Goal: Obtain resource: Download file/media

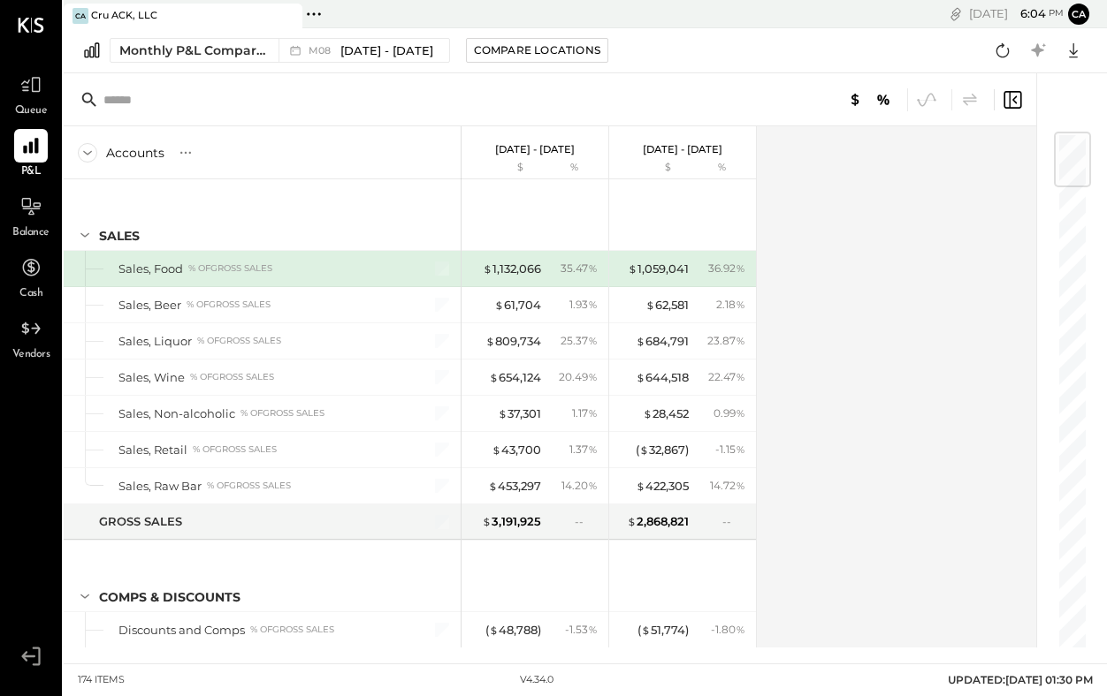
click at [874, 89] on icon at bounding box center [882, 99] width 21 height 21
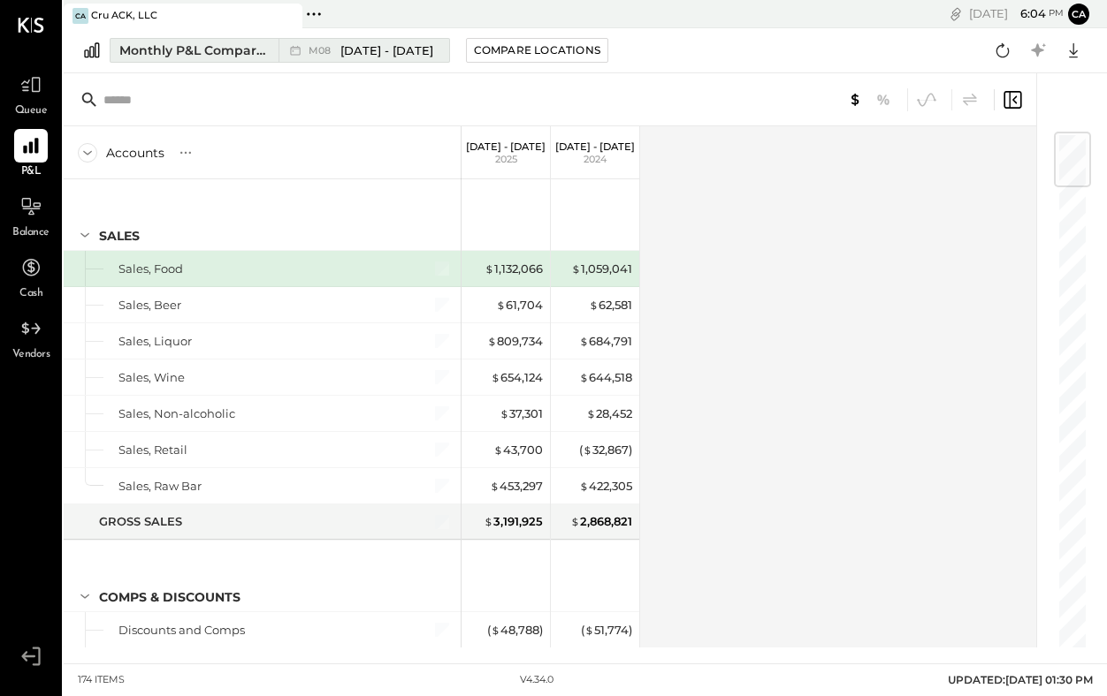
click at [373, 42] on span "[DATE] - [DATE]" at bounding box center [386, 50] width 93 height 17
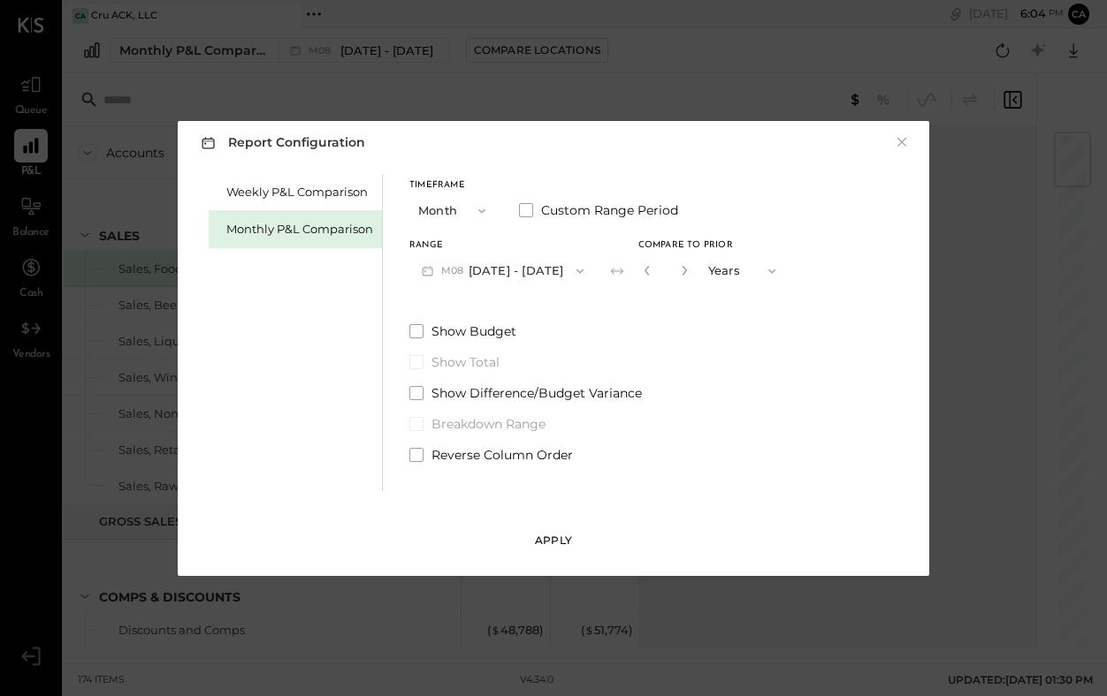
click at [559, 535] on div "Apply" at bounding box center [553, 540] width 37 height 15
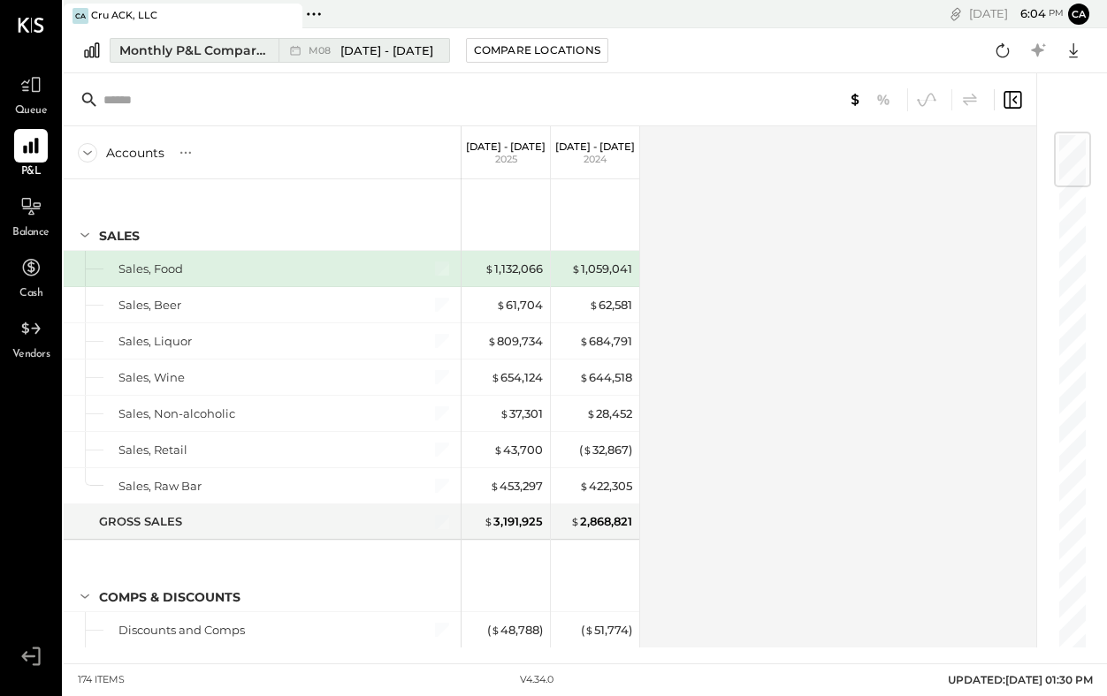
click at [361, 50] on span "[DATE] - [DATE]" at bounding box center [386, 50] width 93 height 17
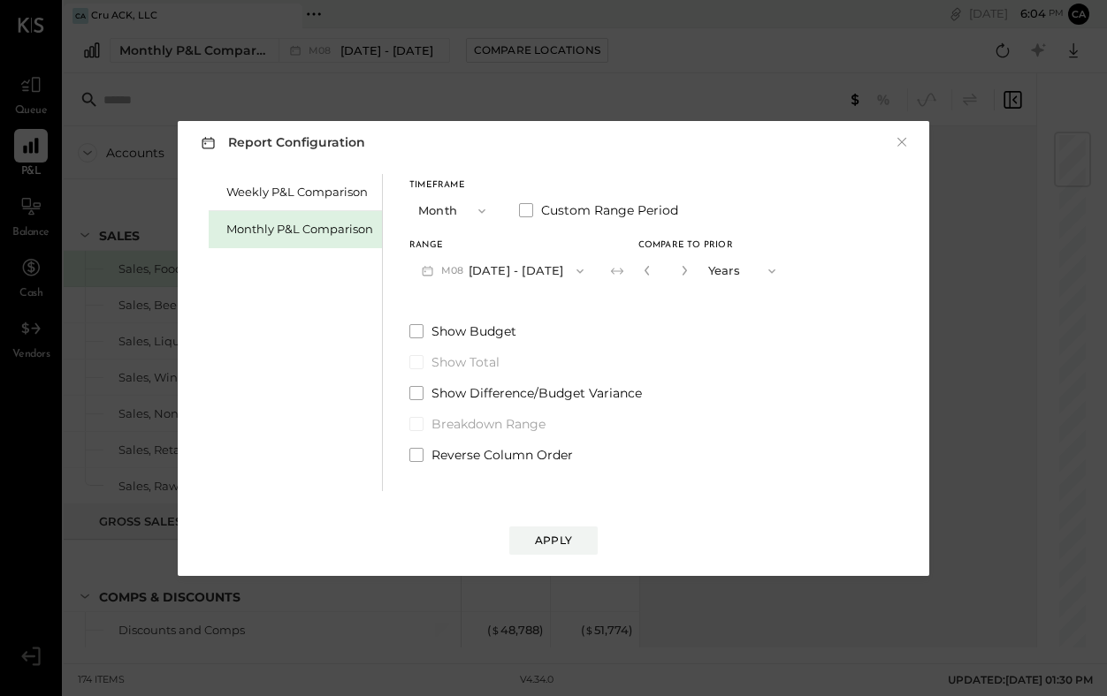
click at [529, 270] on button "M08 [DATE] - [DATE]" at bounding box center [502, 271] width 186 height 33
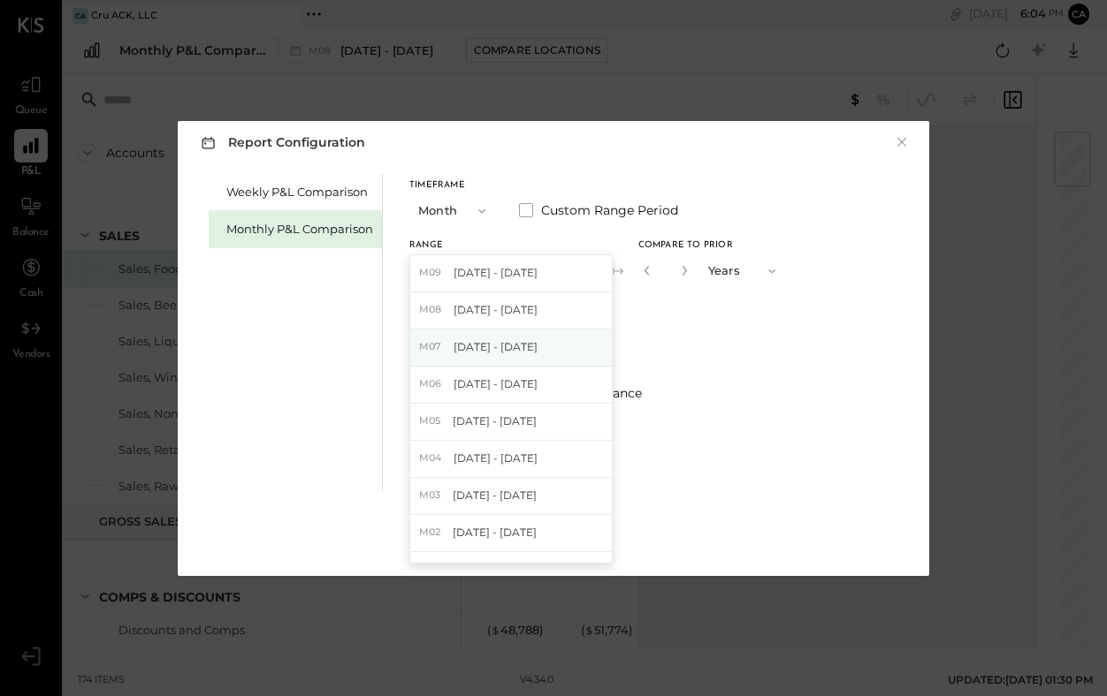
click at [506, 354] on span "[DATE] - [DATE]" at bounding box center [495, 346] width 84 height 15
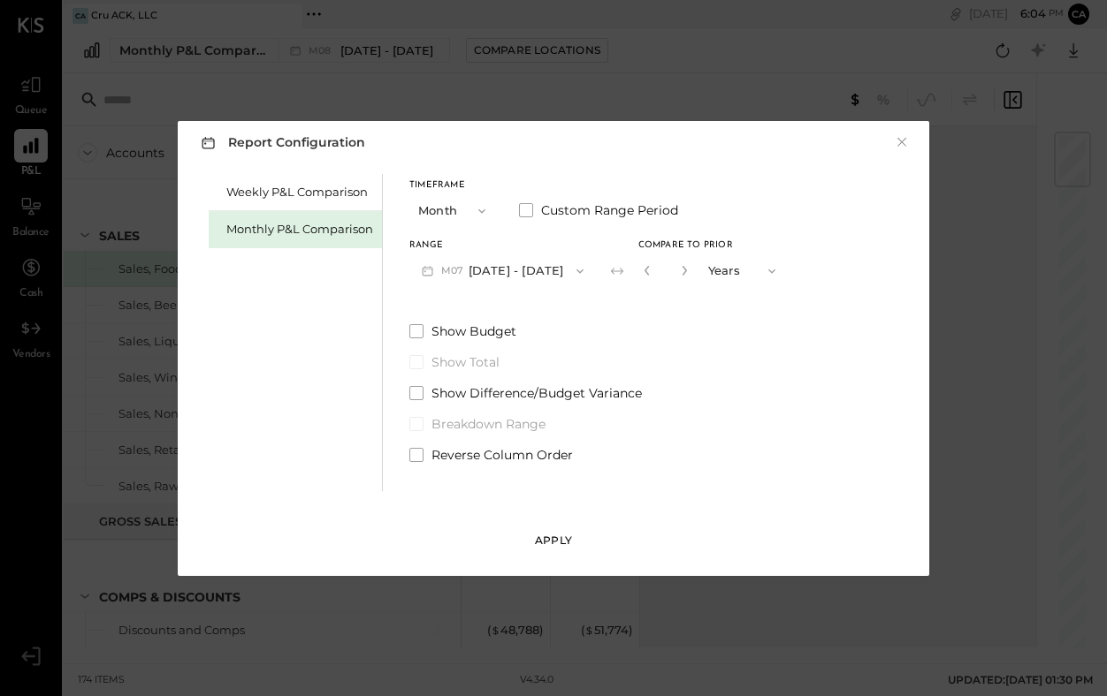
click at [553, 537] on div "Apply" at bounding box center [553, 540] width 37 height 15
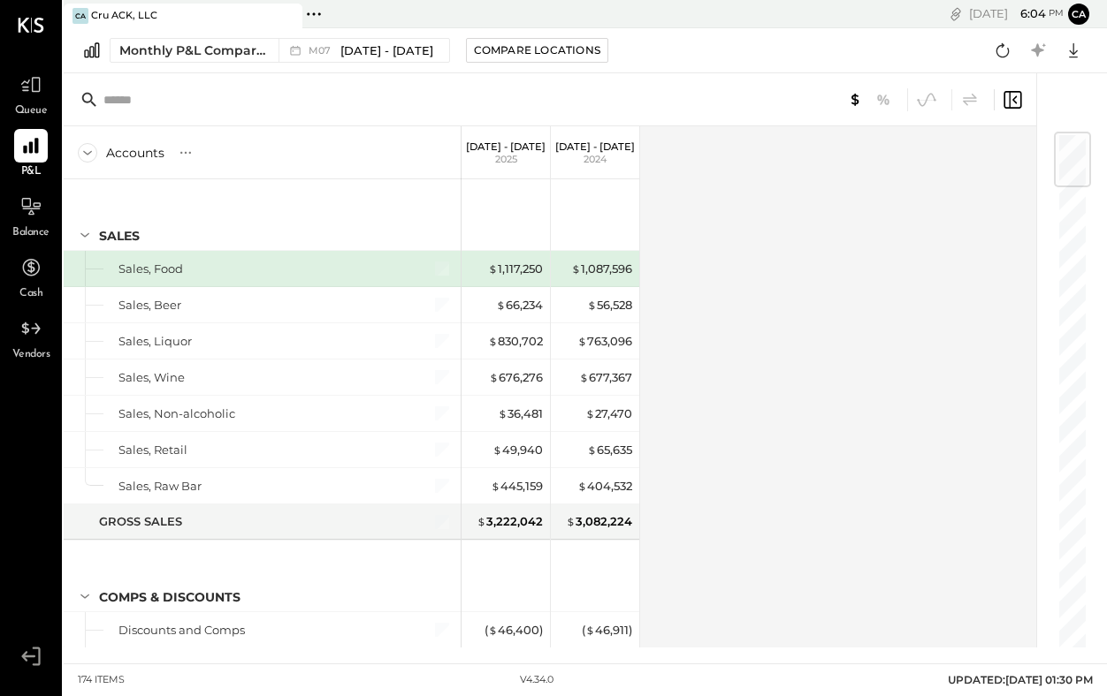
click at [511, 150] on p "[DATE] - [DATE]" at bounding box center [506, 147] width 80 height 12
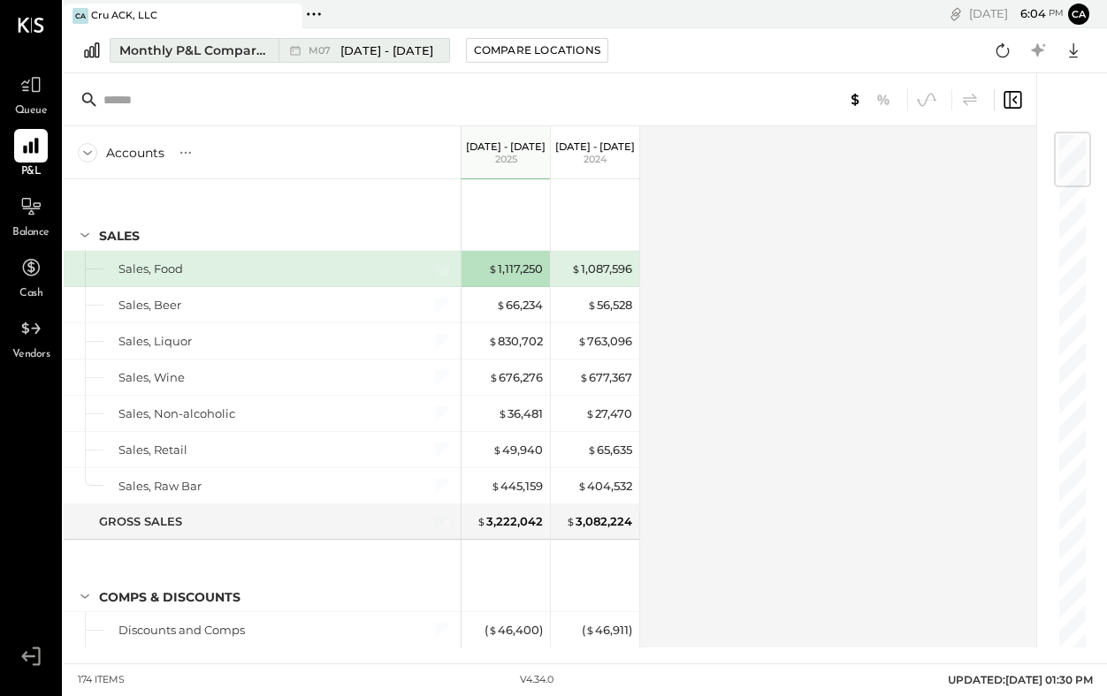
click at [389, 44] on span "[DATE] - [DATE]" at bounding box center [386, 50] width 93 height 17
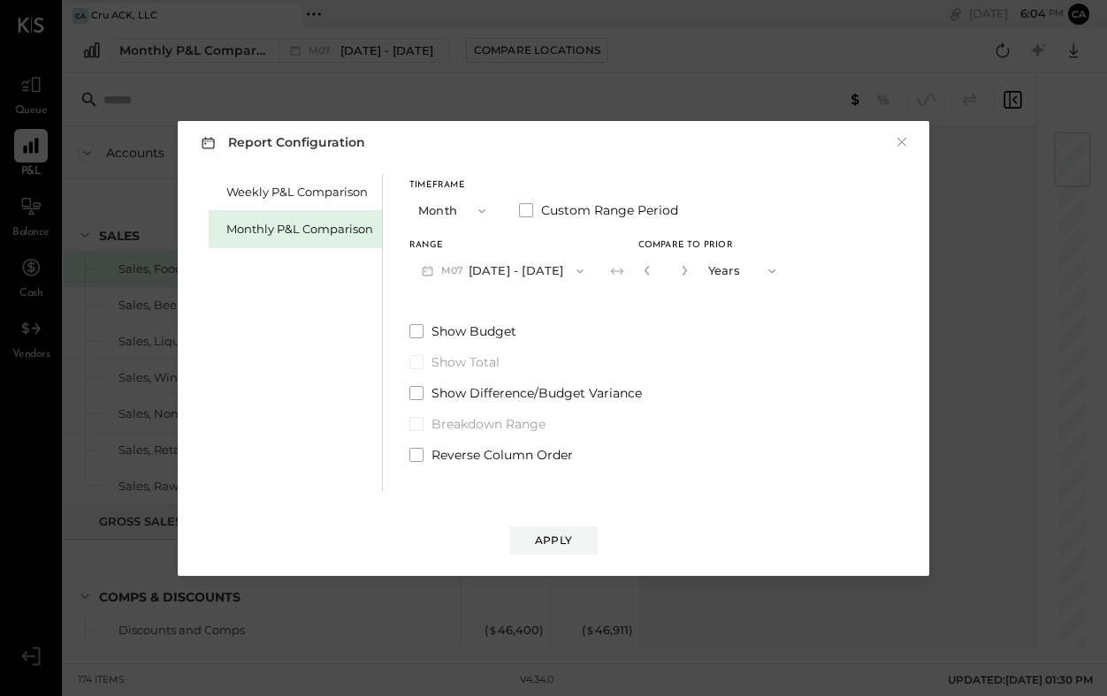
click at [491, 270] on button "M07 [DATE] - [DATE]" at bounding box center [502, 271] width 186 height 33
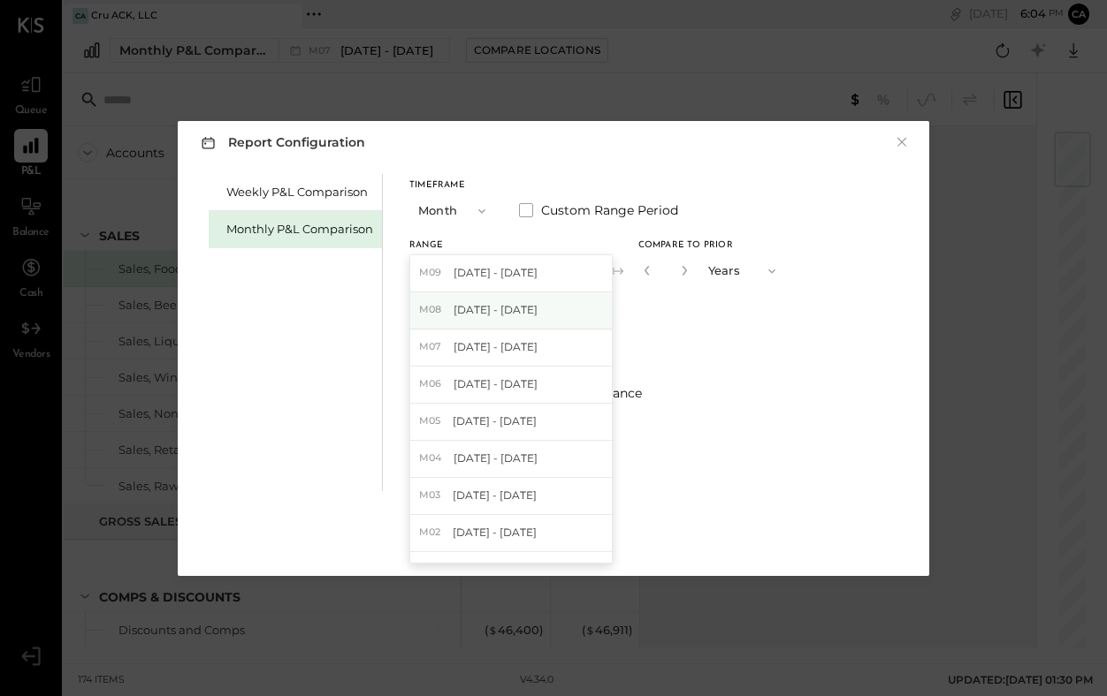
click at [506, 314] on span "[DATE] - [DATE]" at bounding box center [495, 309] width 84 height 15
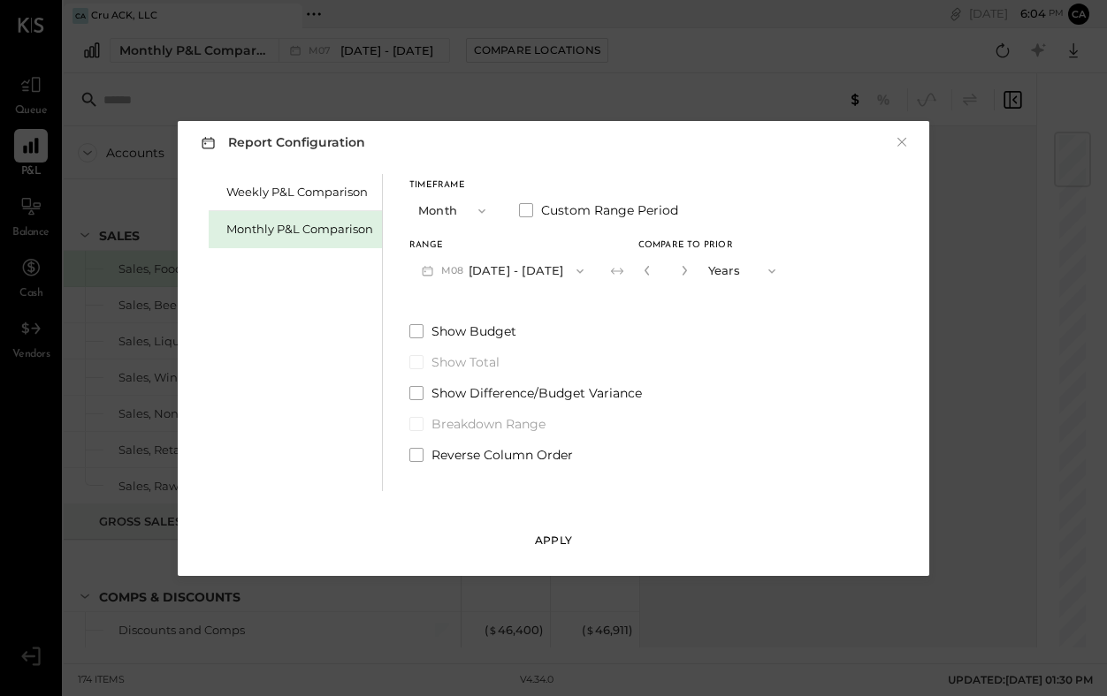
click at [562, 544] on div "Apply" at bounding box center [553, 540] width 37 height 15
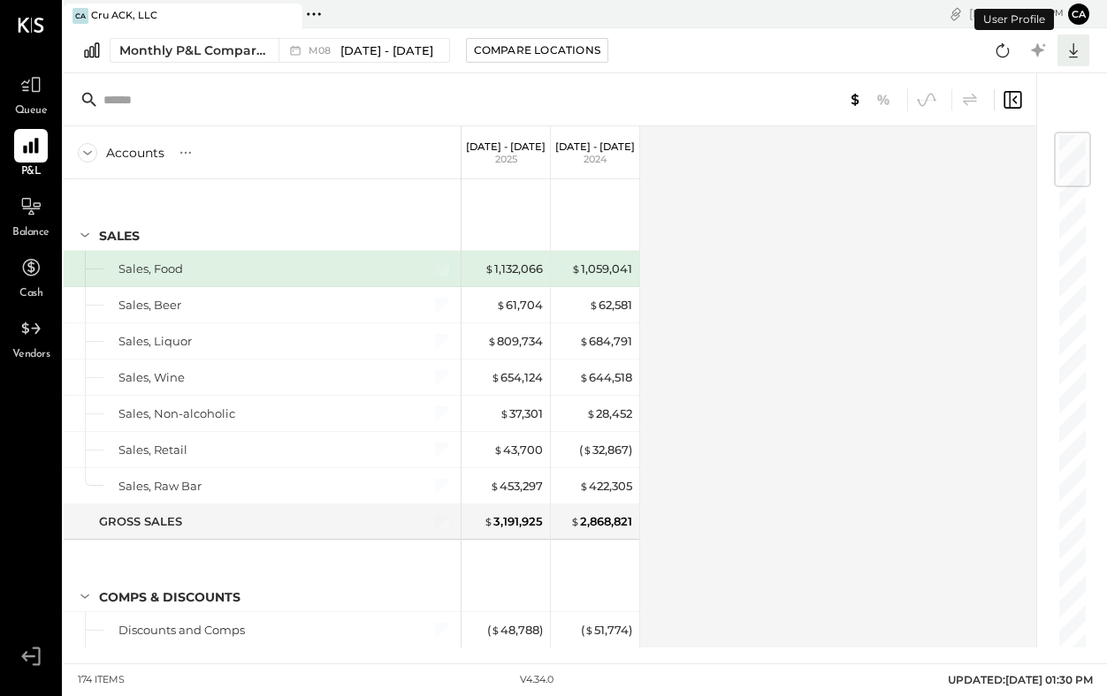
click at [1073, 51] on icon at bounding box center [1072, 50] width 23 height 23
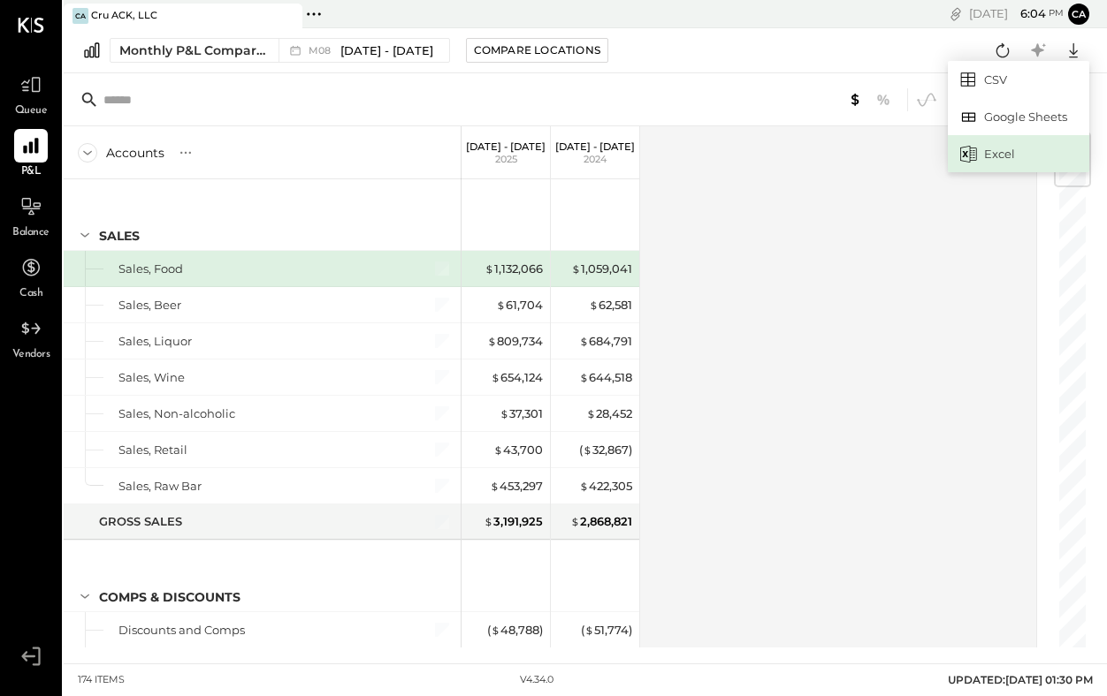
click at [1014, 156] on div "Excel" at bounding box center [1017, 153] width 141 height 37
